Goal: Information Seeking & Learning: Learn about a topic

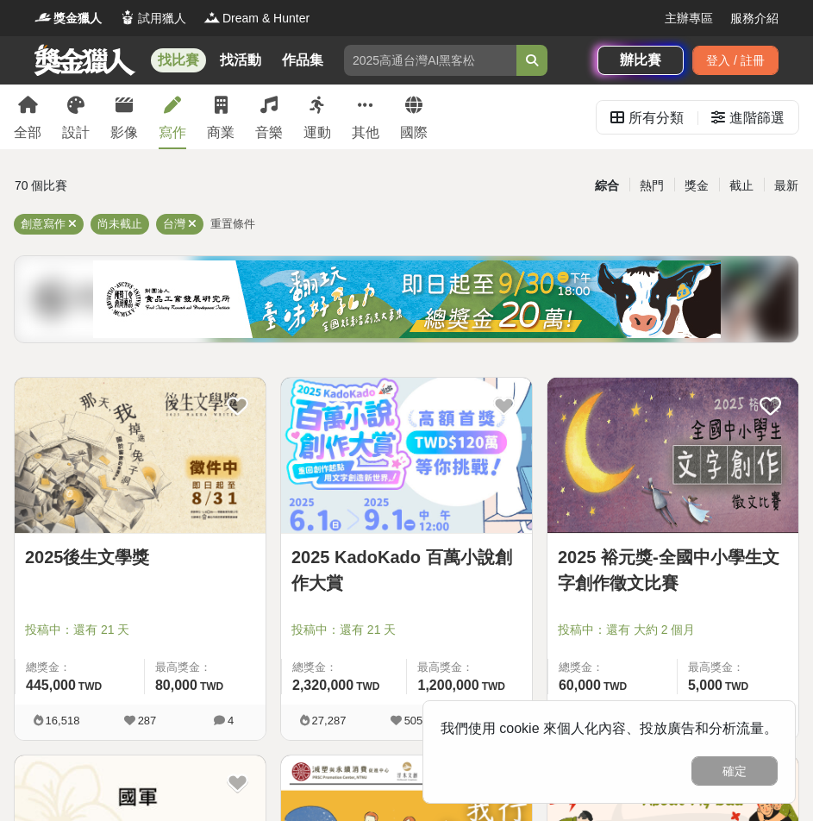
click at [178, 113] on icon at bounding box center [172, 105] width 17 height 17
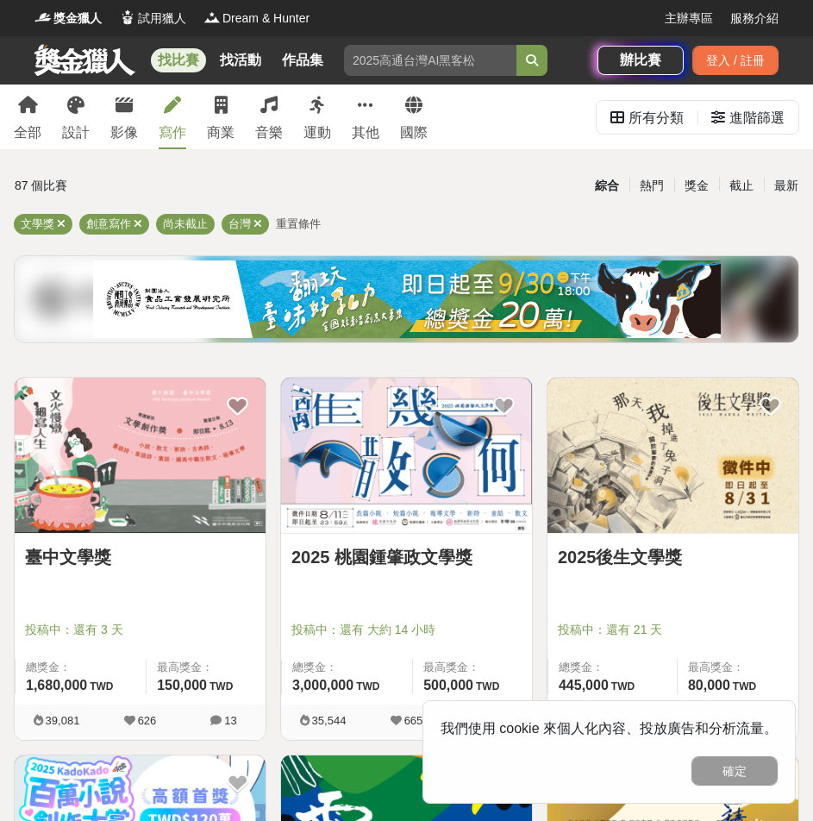
click at [651, 483] on img at bounding box center [672, 455] width 251 height 155
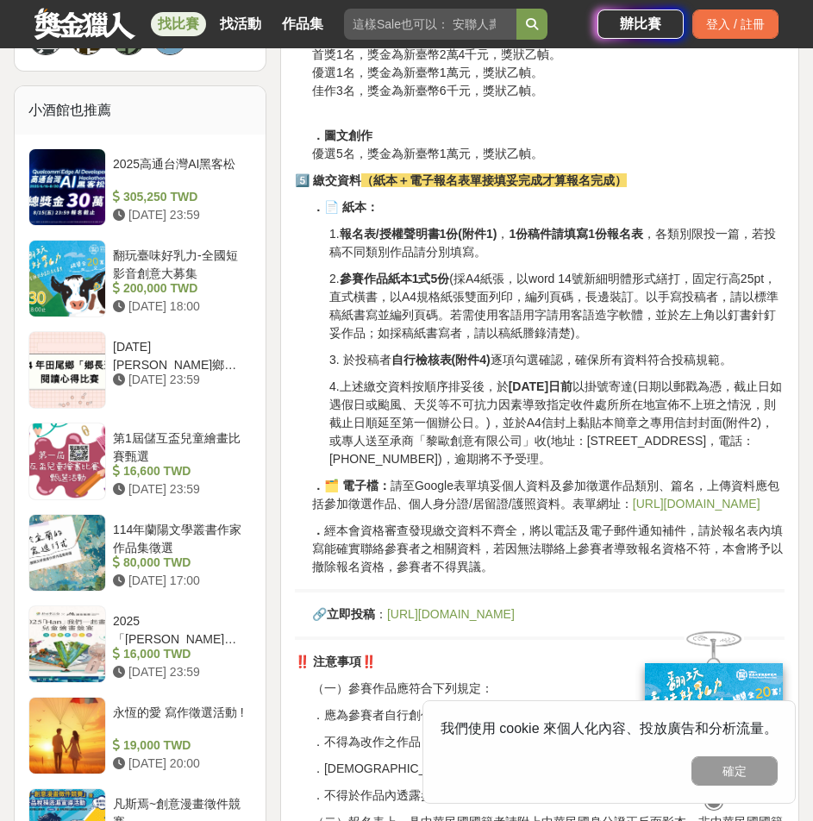
scroll to position [1638, 0]
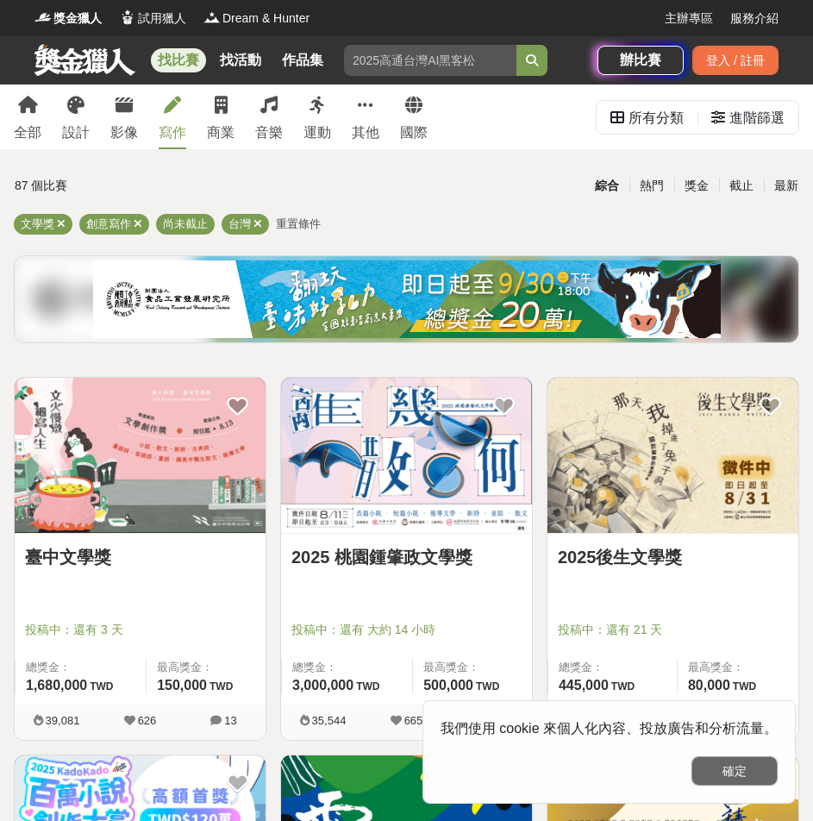
click at [722, 765] on button "確定" at bounding box center [734, 770] width 86 height 29
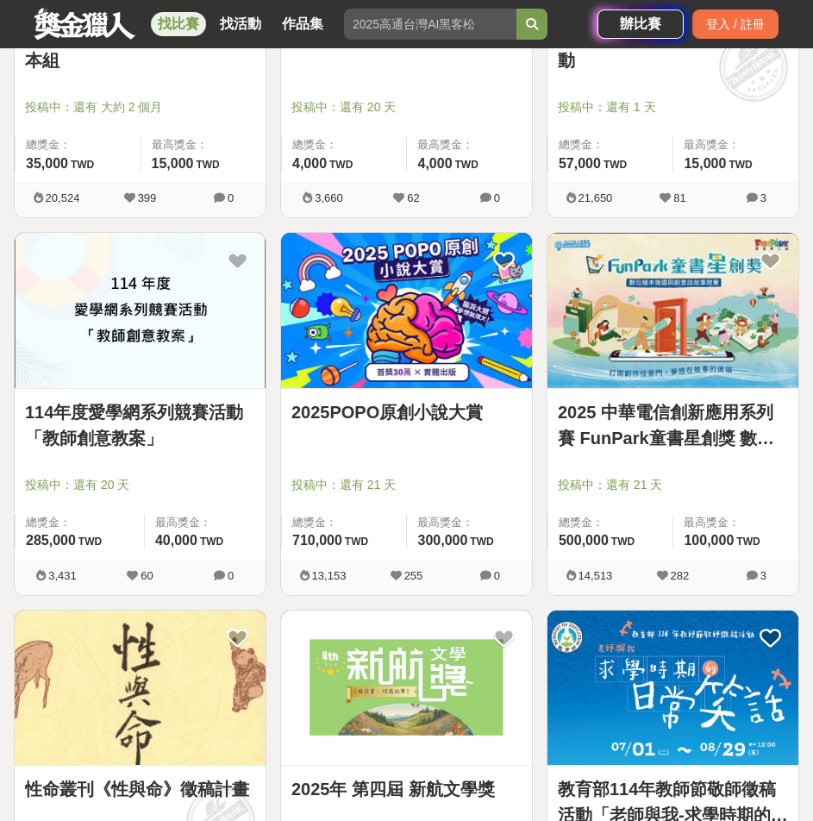
scroll to position [1810, 0]
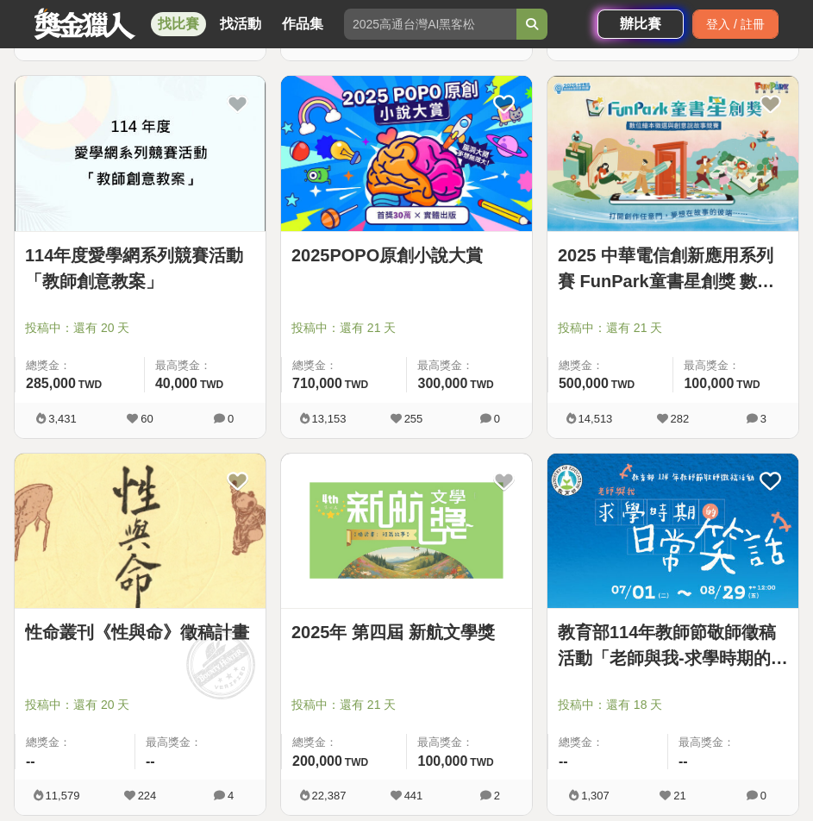
click at [188, 591] on img at bounding box center [140, 530] width 251 height 155
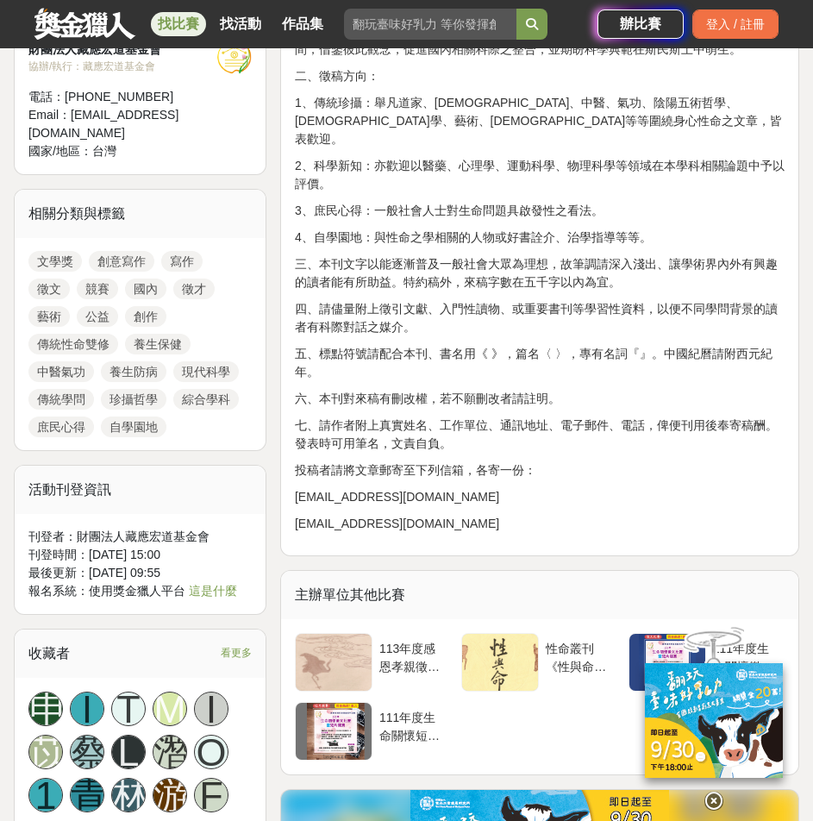
scroll to position [862, 0]
